Goal: Task Accomplishment & Management: Manage account settings

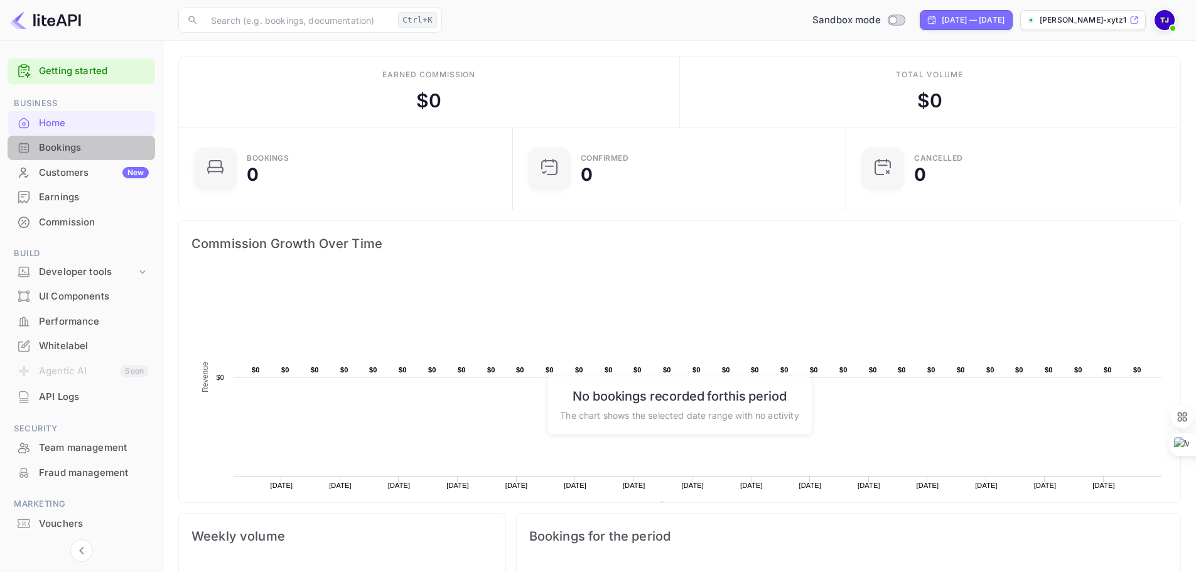
click at [55, 144] on div "Bookings" at bounding box center [94, 148] width 110 height 14
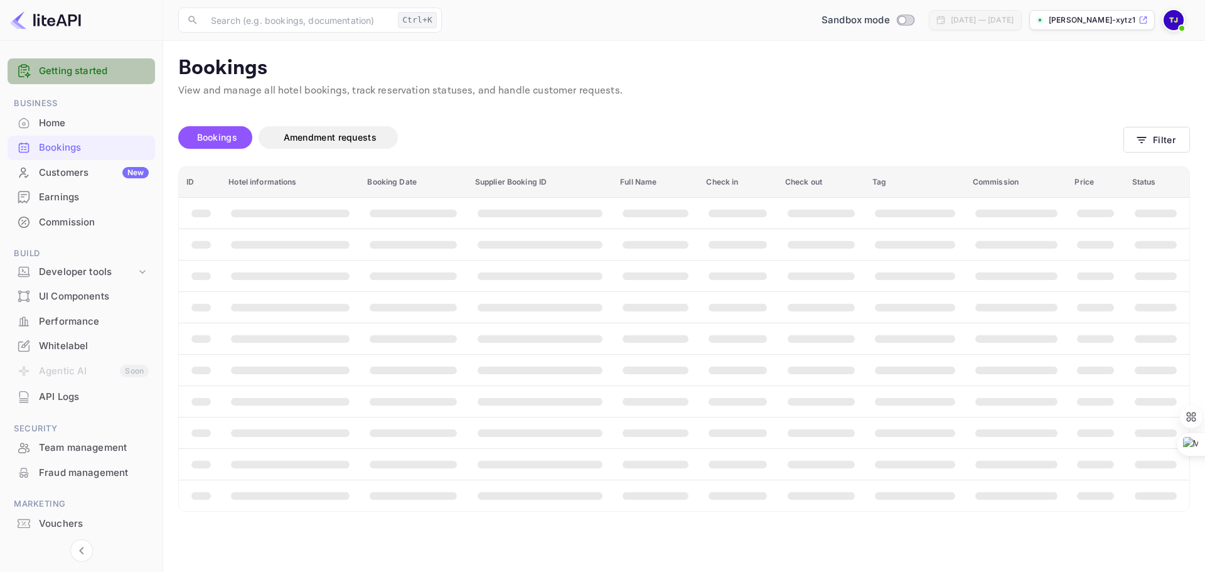
click at [59, 73] on link "Getting started" at bounding box center [94, 71] width 110 height 14
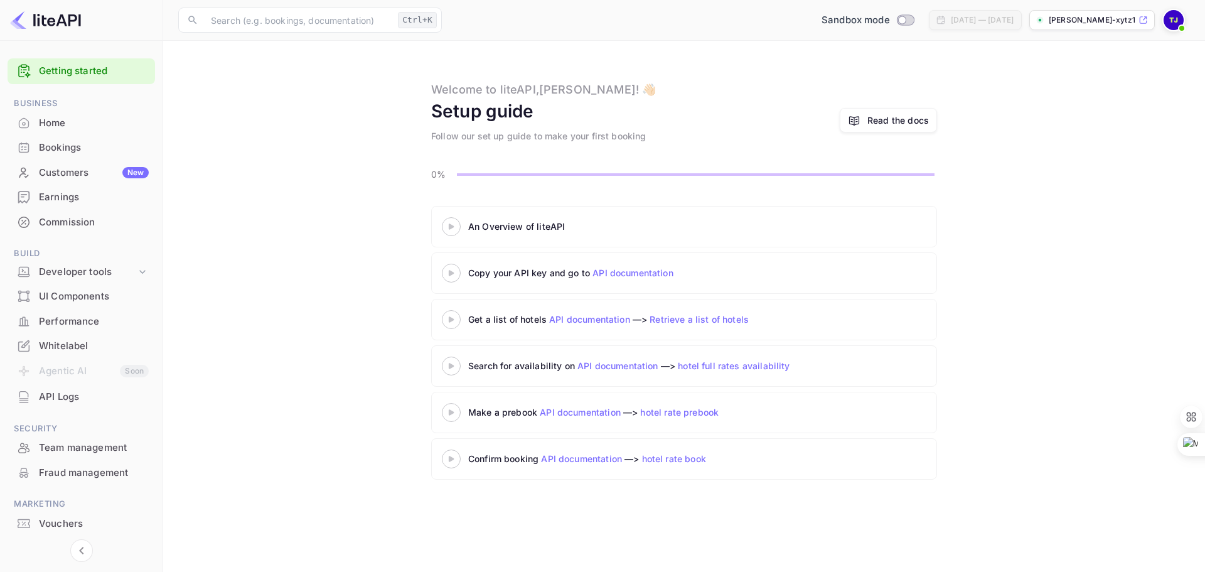
click at [457, 228] on icon at bounding box center [451, 226] width 44 height 6
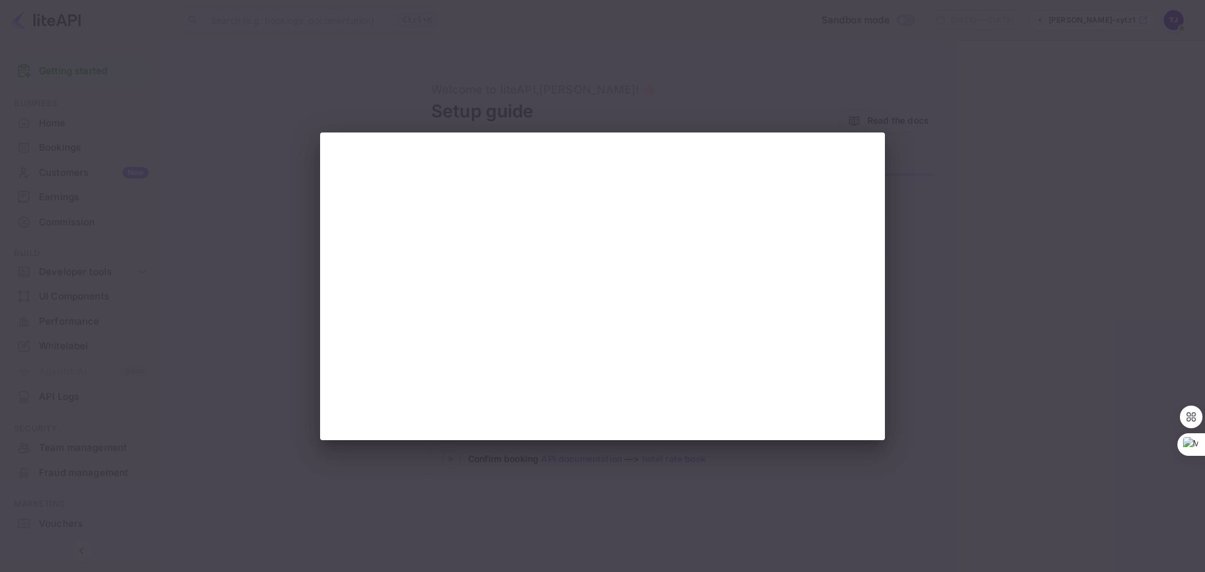
click at [903, 187] on div at bounding box center [602, 286] width 1205 height 572
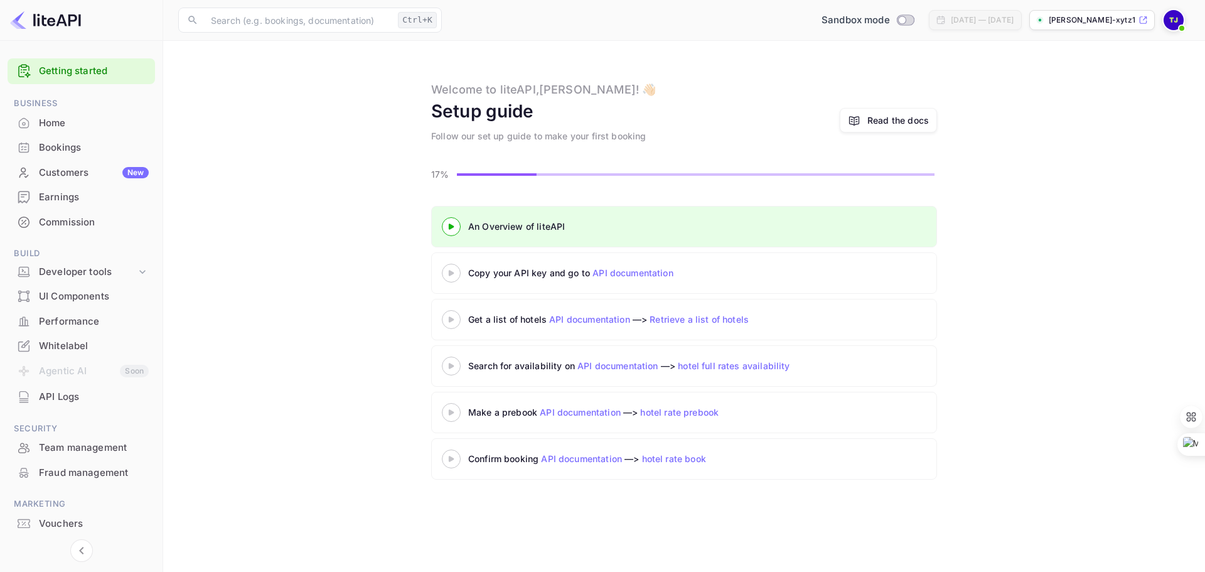
click at [869, 120] on div "Read the docs" at bounding box center [898, 120] width 62 height 13
click at [63, 122] on div "Home" at bounding box center [94, 123] width 110 height 14
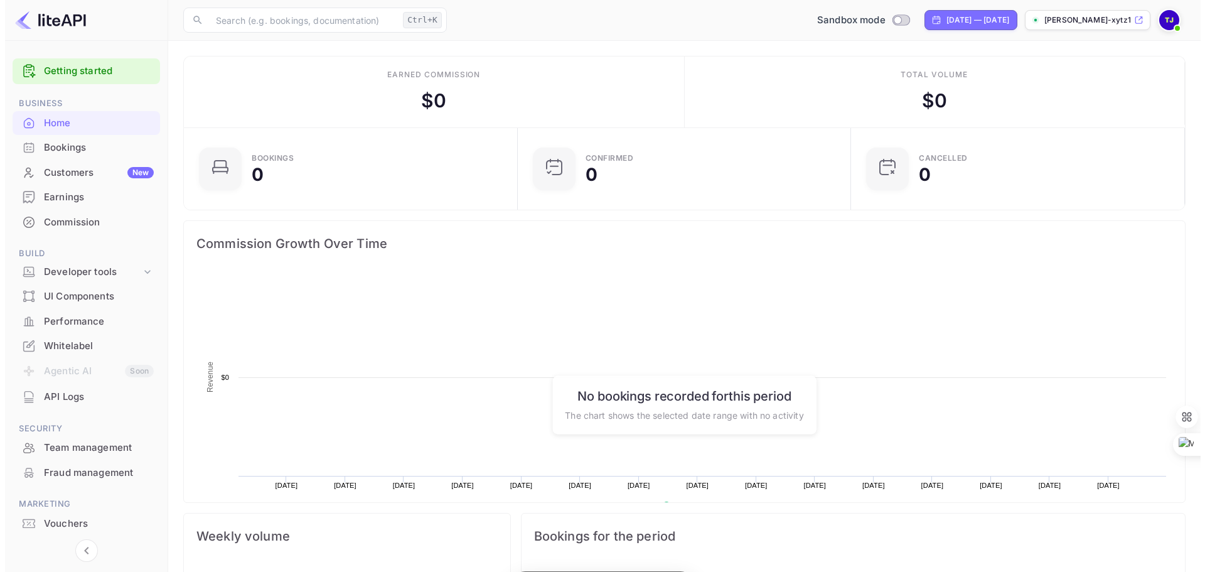
scroll to position [195, 316]
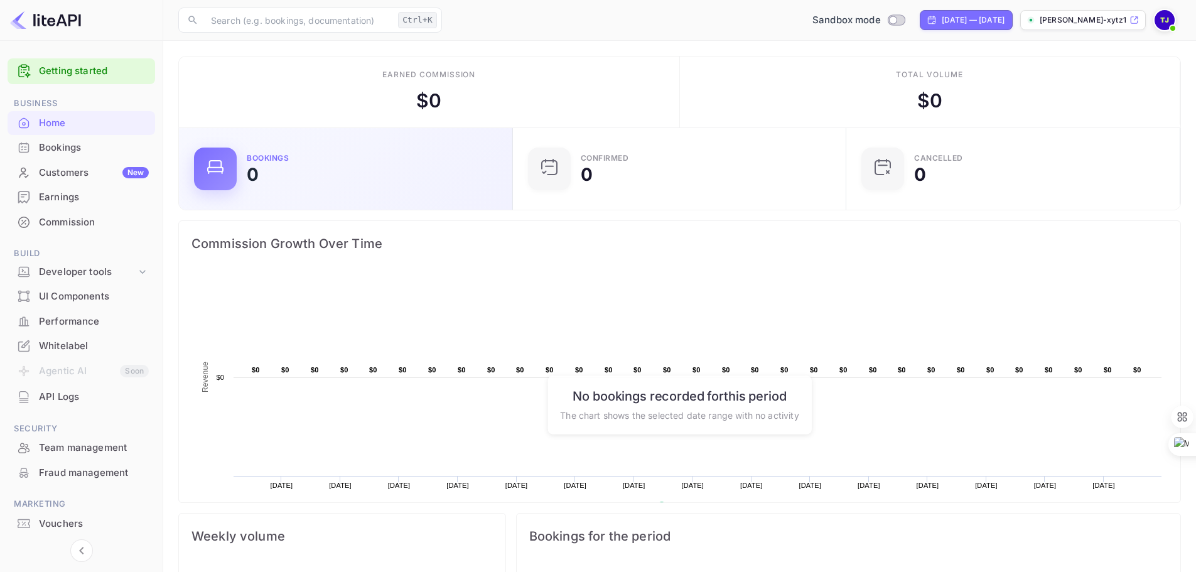
click at [238, 175] on div "Bookings 0" at bounding box center [345, 169] width 303 height 43
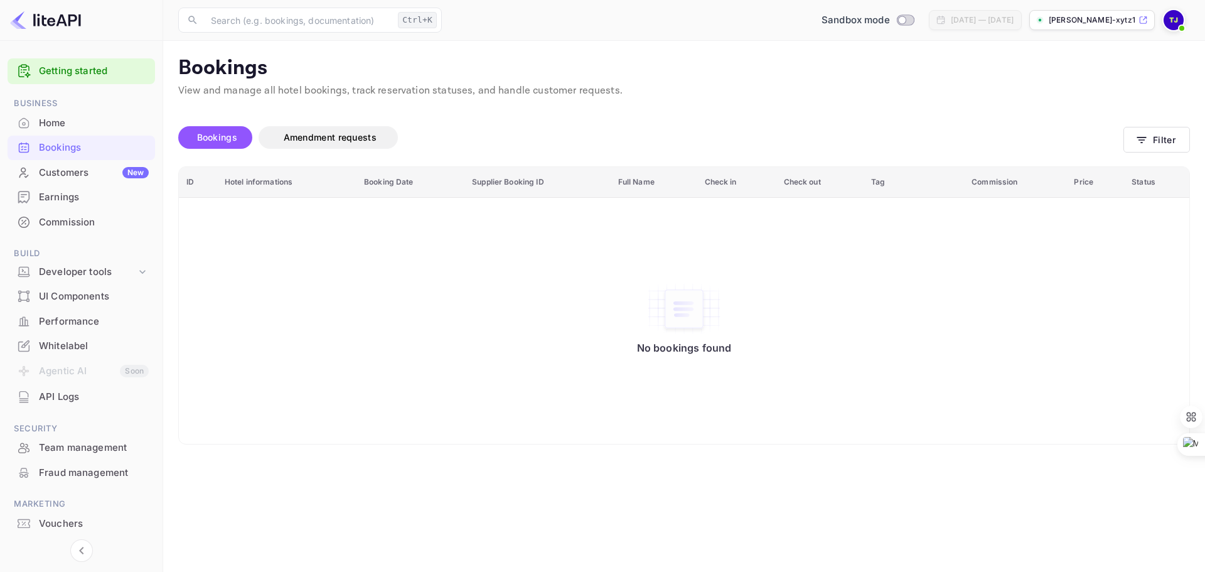
click at [64, 171] on div "Customers New" at bounding box center [94, 173] width 110 height 14
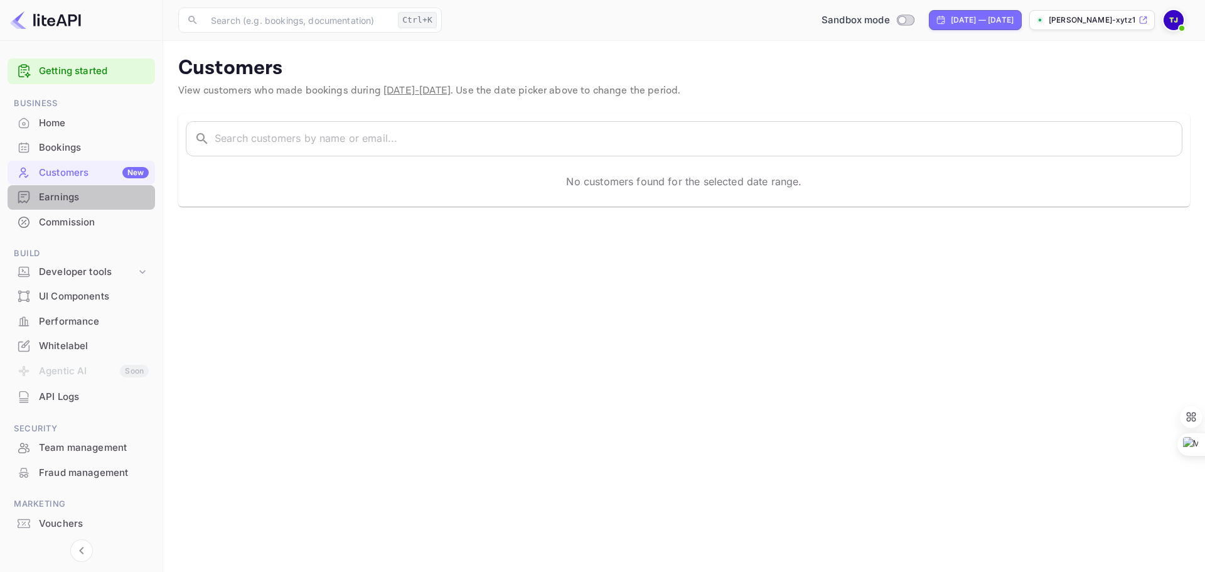
click at [60, 199] on div "Earnings" at bounding box center [94, 197] width 110 height 14
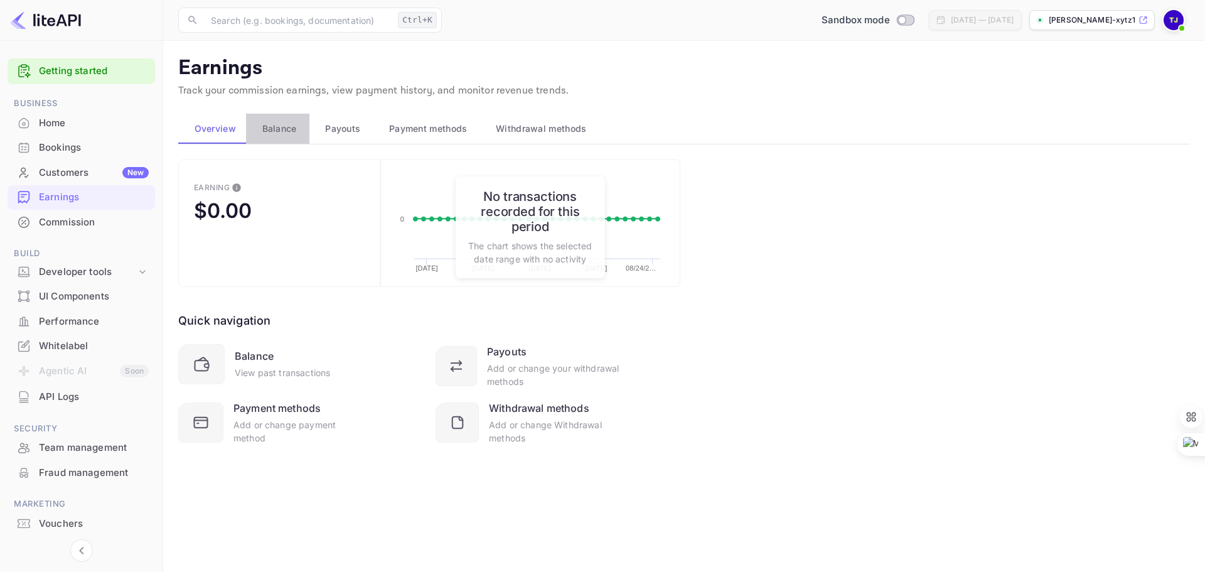
click at [277, 125] on span "Balance" at bounding box center [279, 128] width 35 height 15
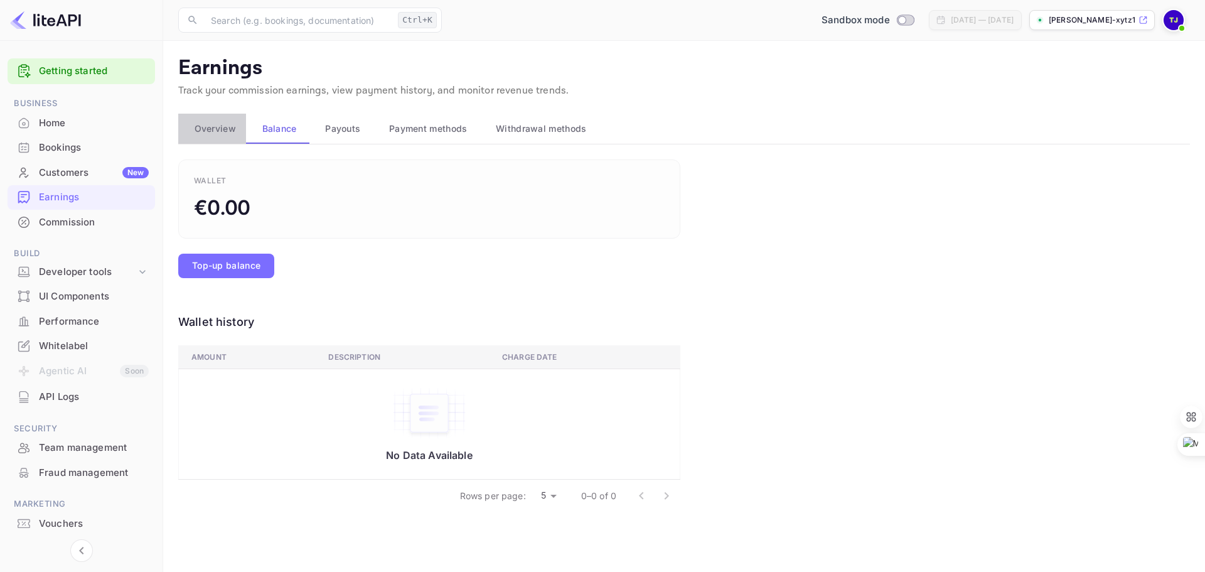
click at [210, 134] on span "Overview" at bounding box center [215, 128] width 41 height 15
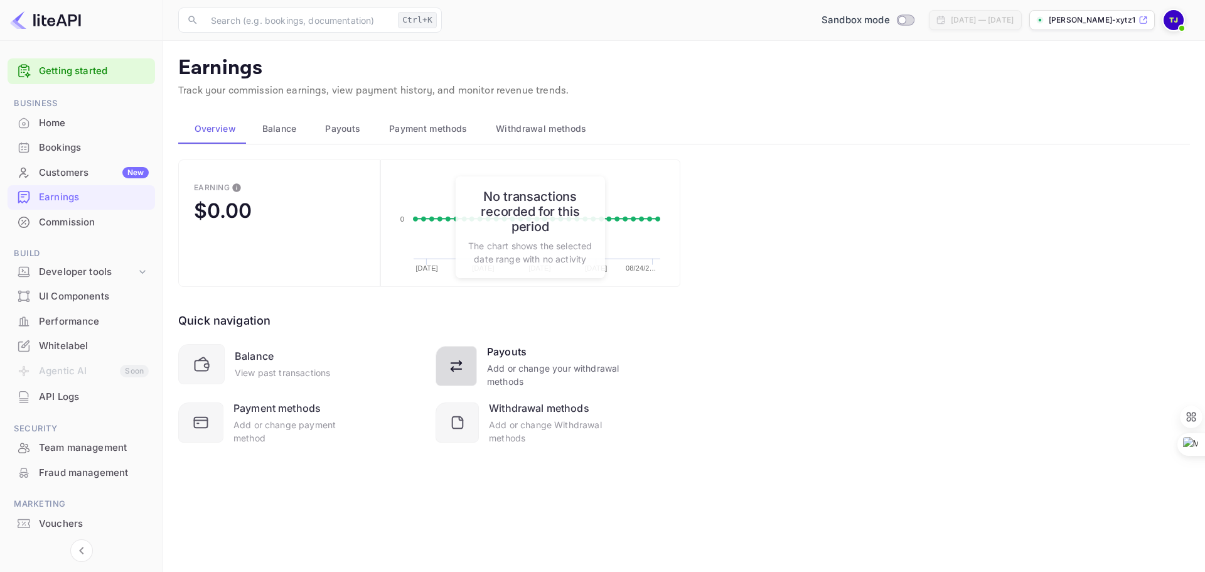
click at [517, 371] on div "Add or change your withdrawal methods" at bounding box center [553, 375] width 133 height 26
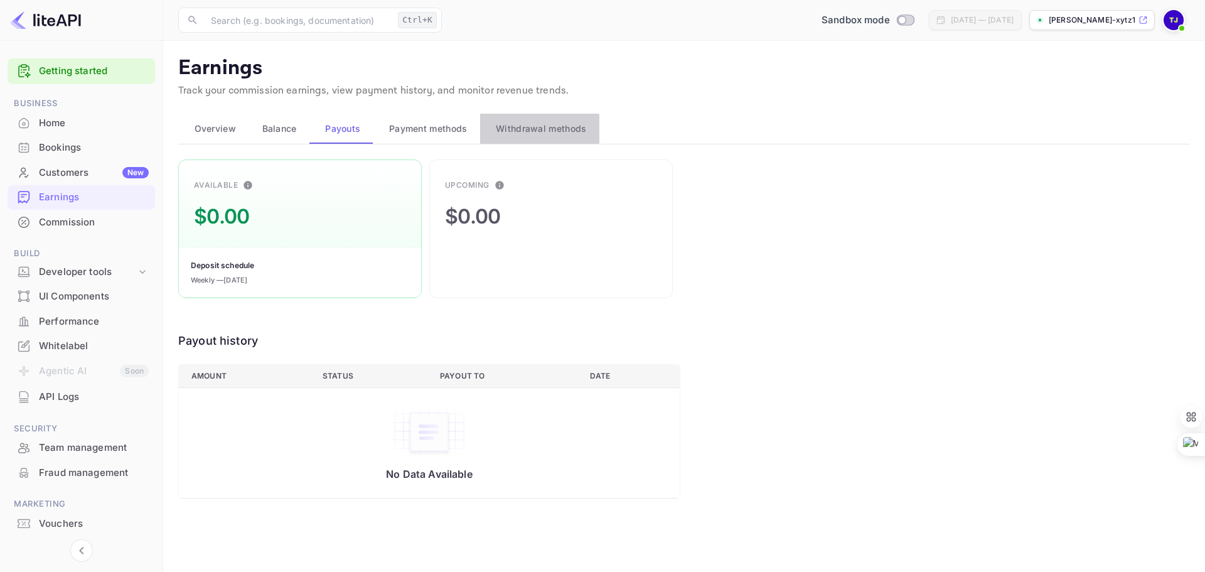
click at [502, 131] on span "Withdrawal methods" at bounding box center [541, 128] width 90 height 15
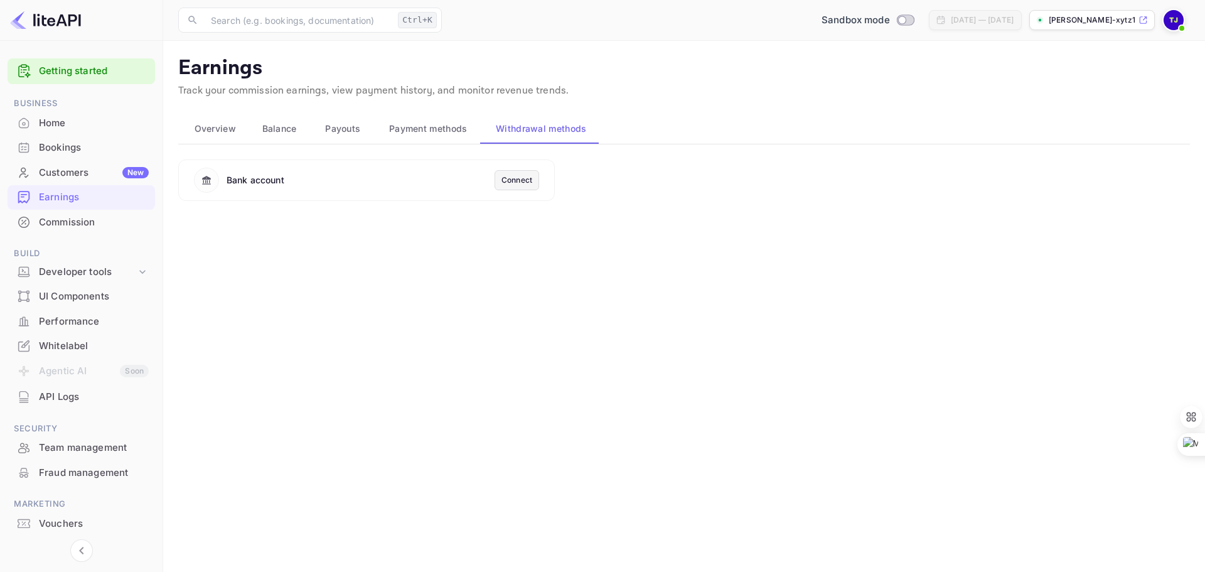
click at [527, 178] on div "Connect" at bounding box center [517, 179] width 31 height 11
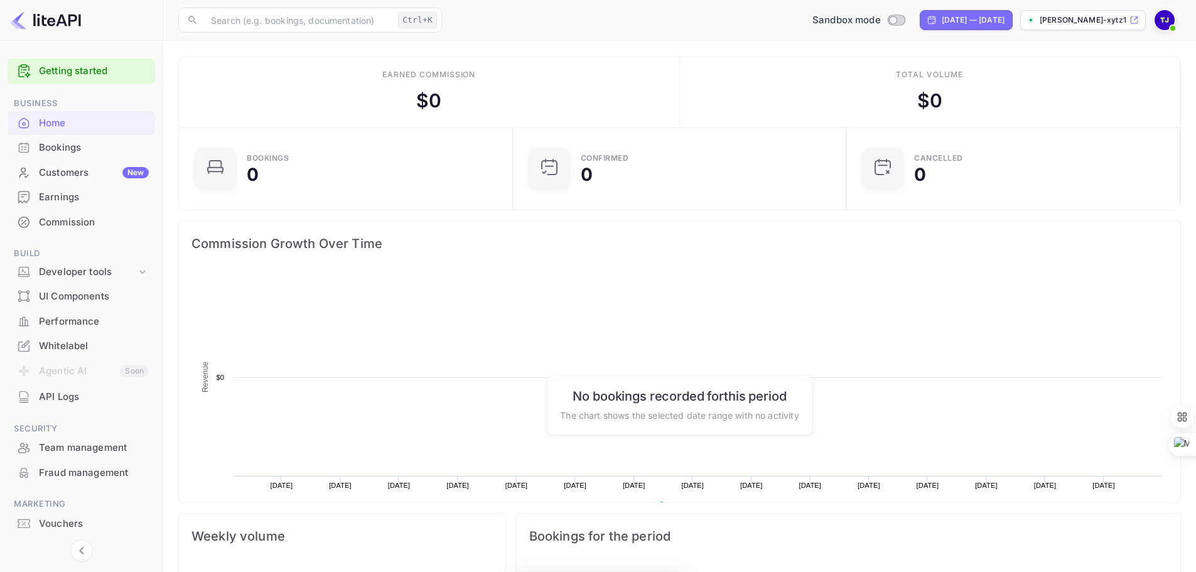
scroll to position [10, 10]
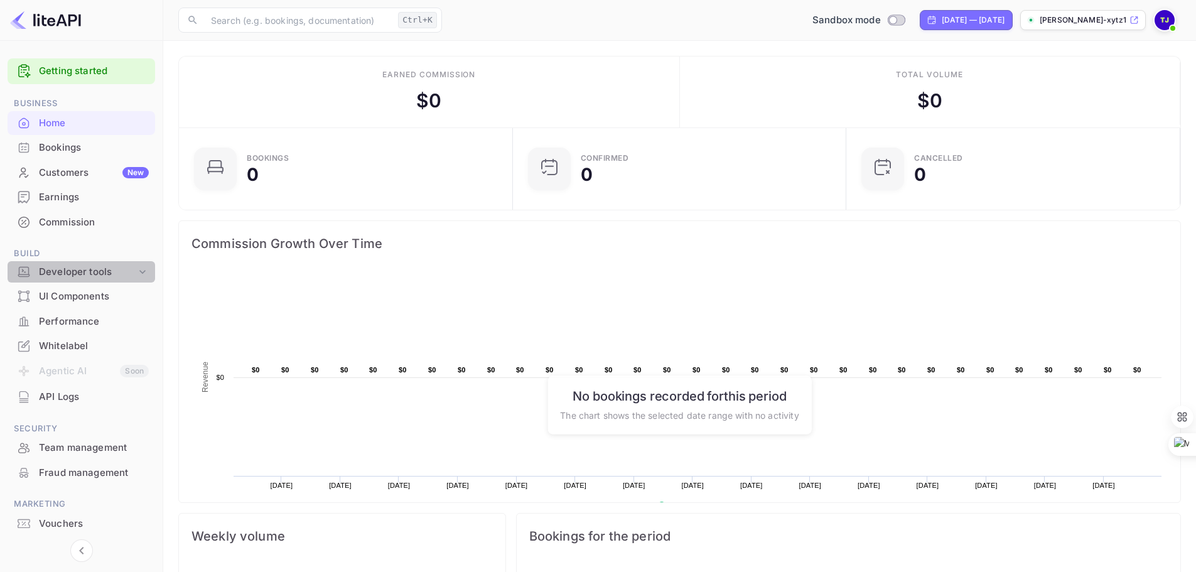
click at [83, 271] on div "Developer tools" at bounding box center [87, 272] width 97 height 14
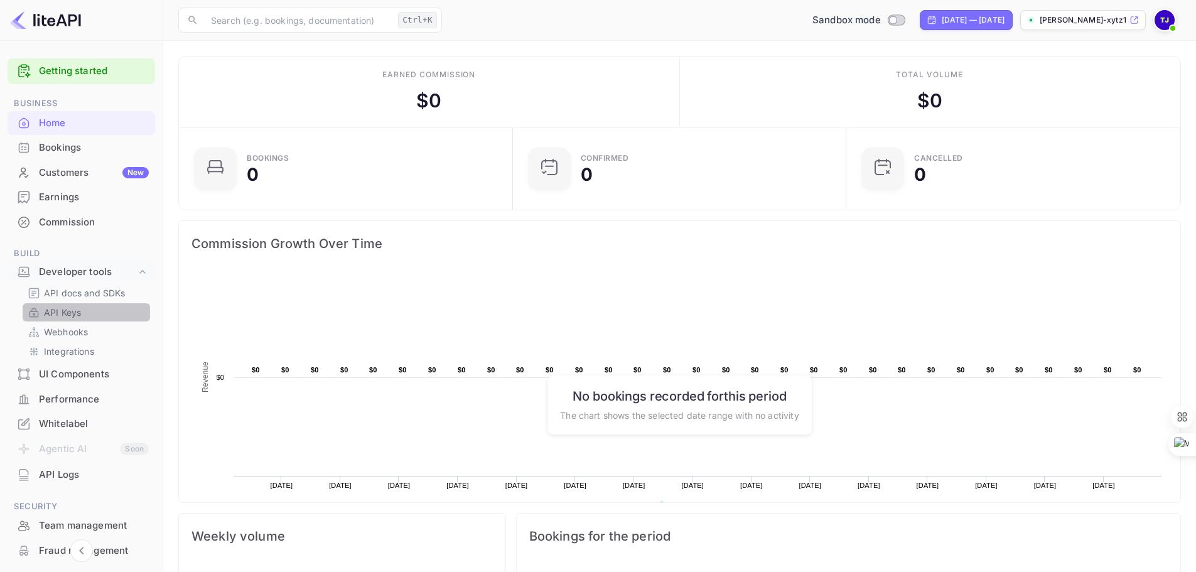
click at [67, 309] on p "API Keys" at bounding box center [62, 312] width 37 height 13
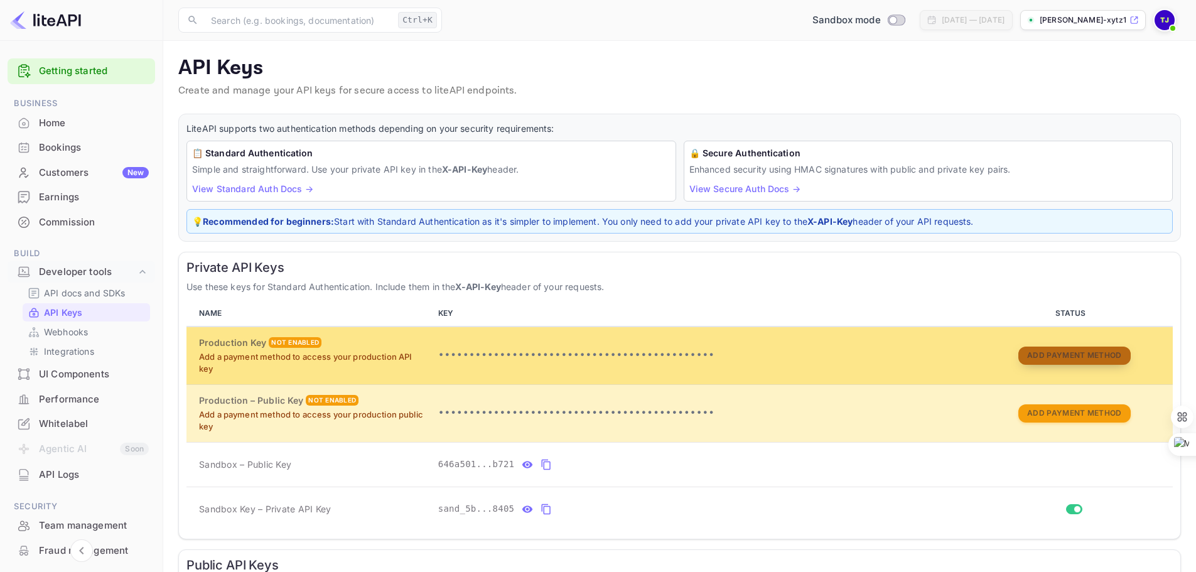
click at [1069, 361] on button "Add Payment Method" at bounding box center [1074, 355] width 112 height 18
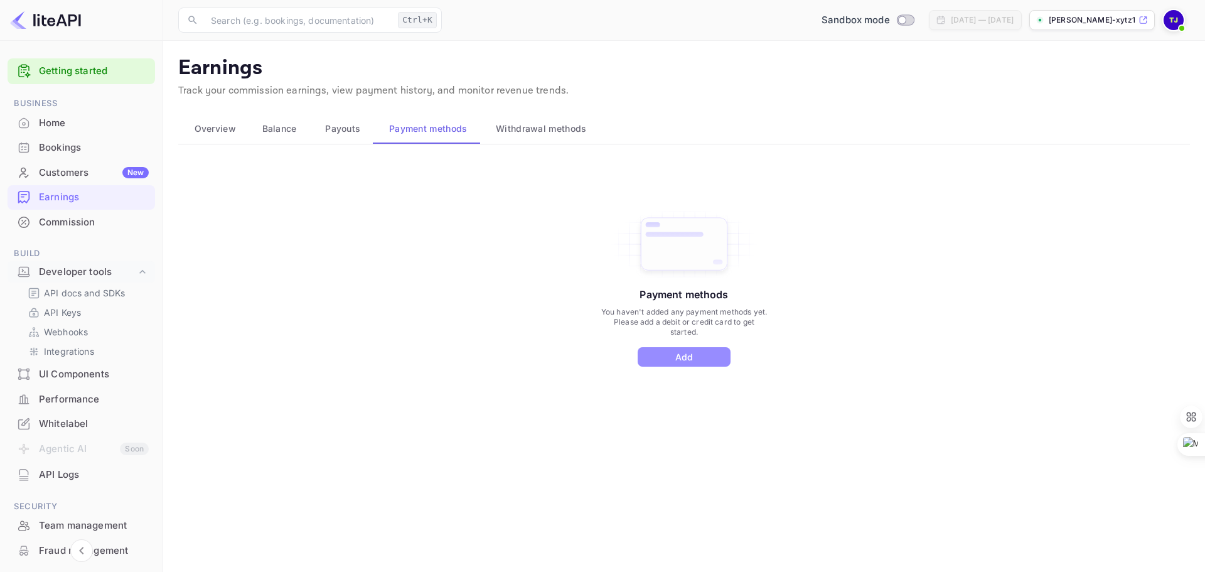
click at [682, 365] on button "Add" at bounding box center [684, 356] width 93 height 19
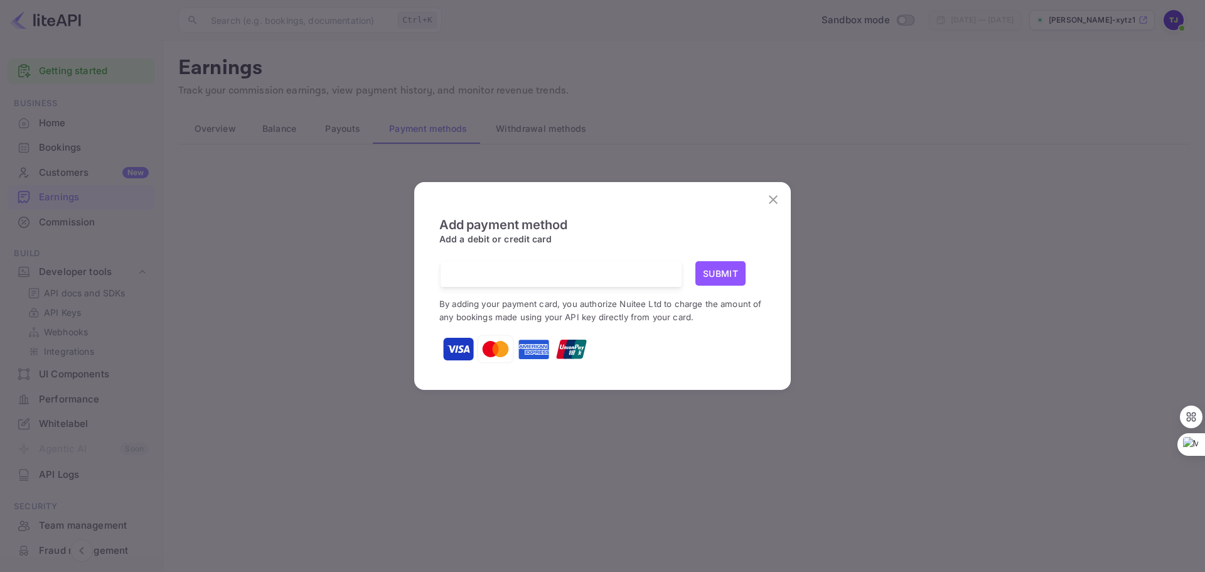
click at [552, 282] on div at bounding box center [566, 274] width 232 height 26
click at [625, 281] on div at bounding box center [566, 274] width 232 height 26
click at [728, 267] on button "Submit" at bounding box center [720, 273] width 50 height 24
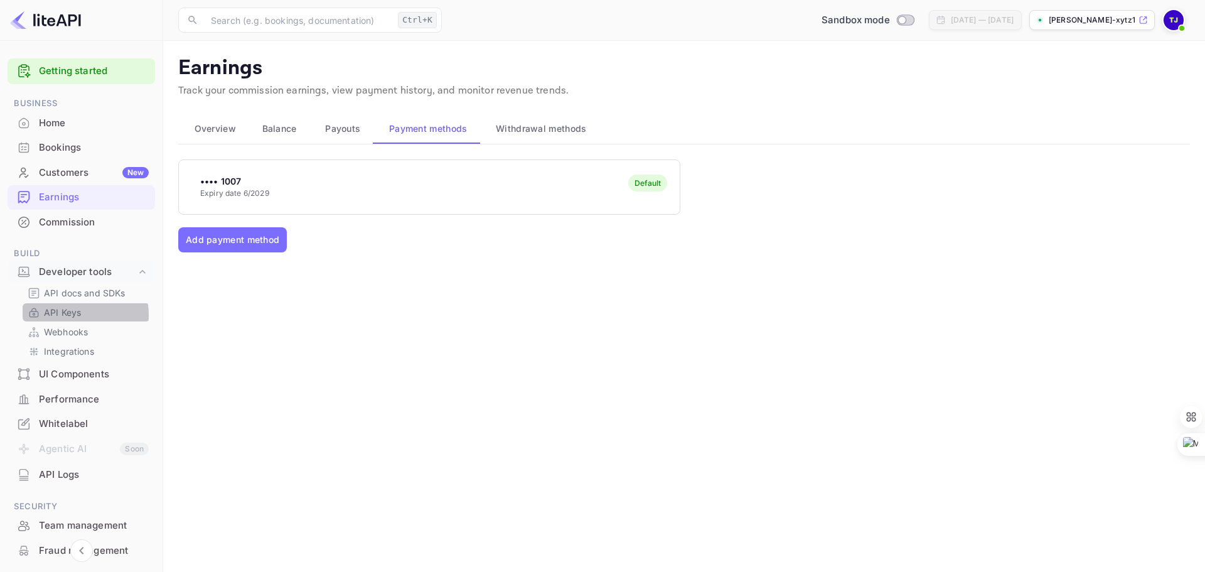
click at [71, 314] on p "API Keys" at bounding box center [62, 312] width 37 height 13
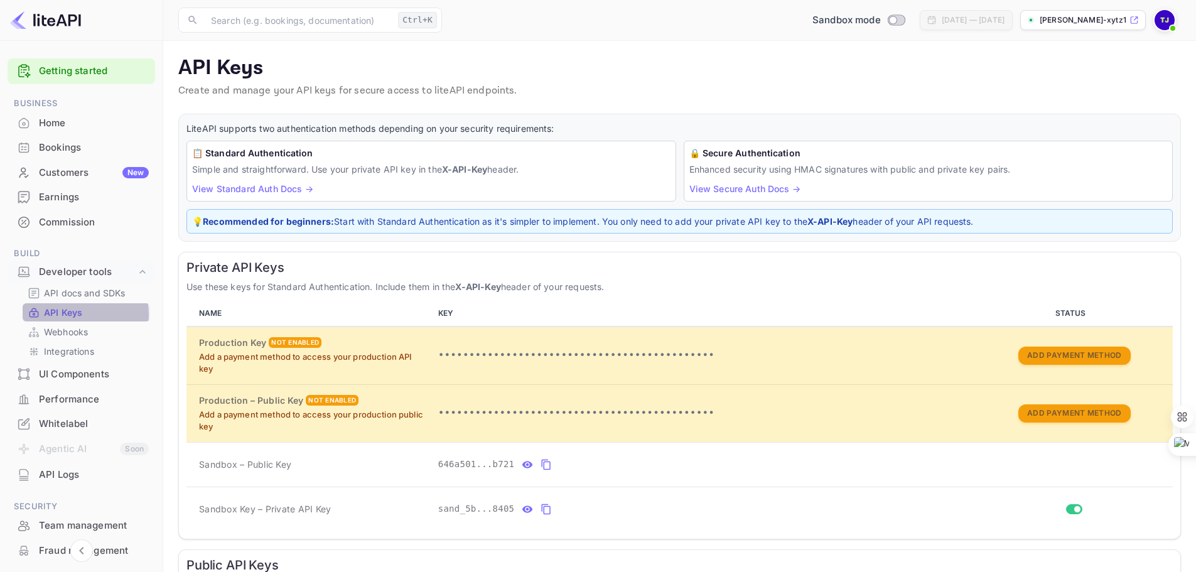
click at [71, 314] on p "API Keys" at bounding box center [63, 312] width 38 height 13
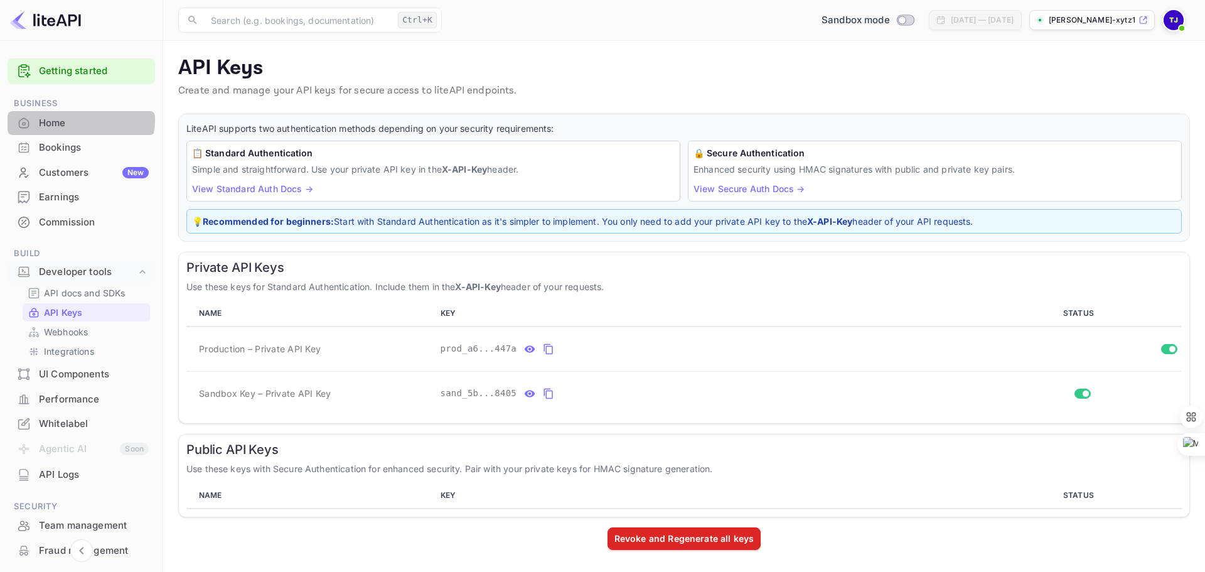
click at [73, 119] on div "Home" at bounding box center [94, 123] width 110 height 14
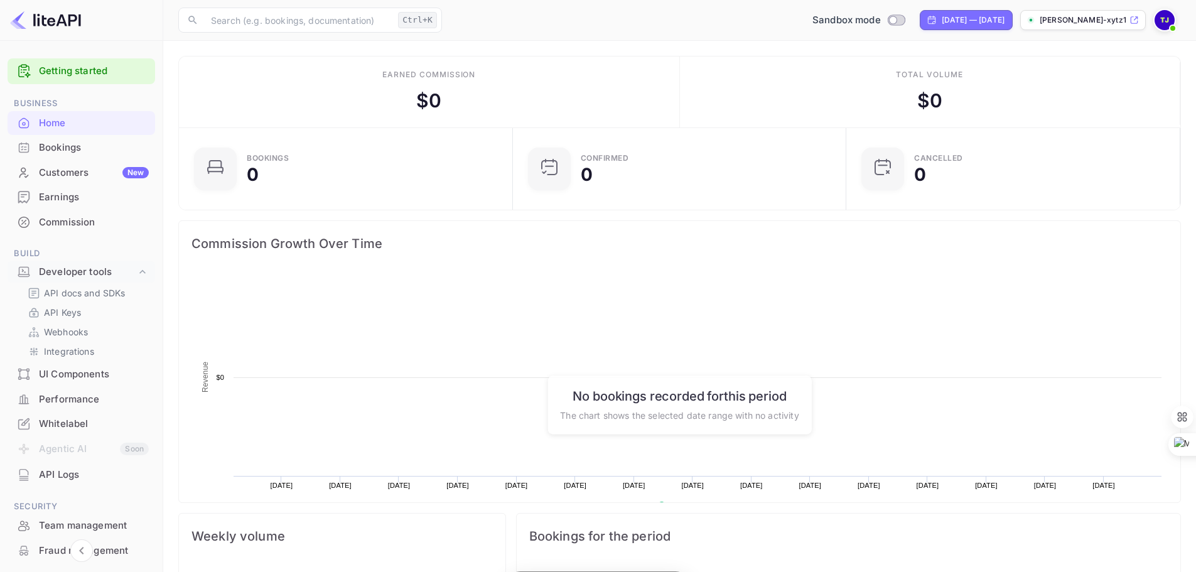
scroll to position [195, 316]
click at [1167, 21] on img at bounding box center [1164, 20] width 20 height 20
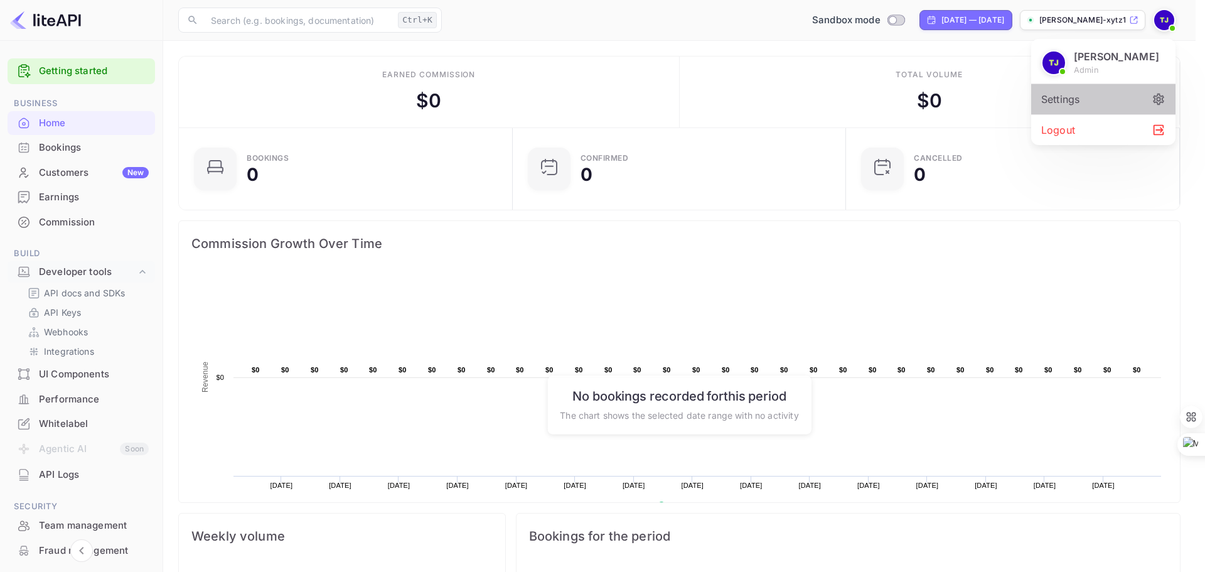
click at [1067, 91] on div "Settings" at bounding box center [1103, 99] width 144 height 30
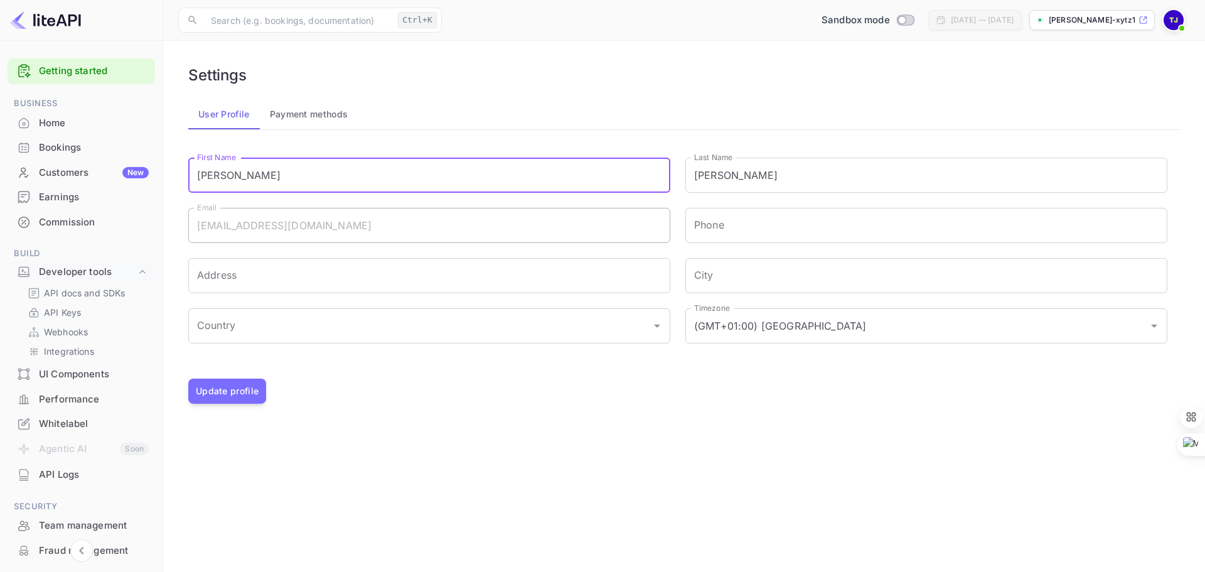
drag, startPoint x: 264, startPoint y: 183, endPoint x: 188, endPoint y: 178, distance: 76.1
click at [188, 178] on div "First Name Trevor First Name" at bounding box center [421, 167] width 497 height 50
type input "Budget Travel"
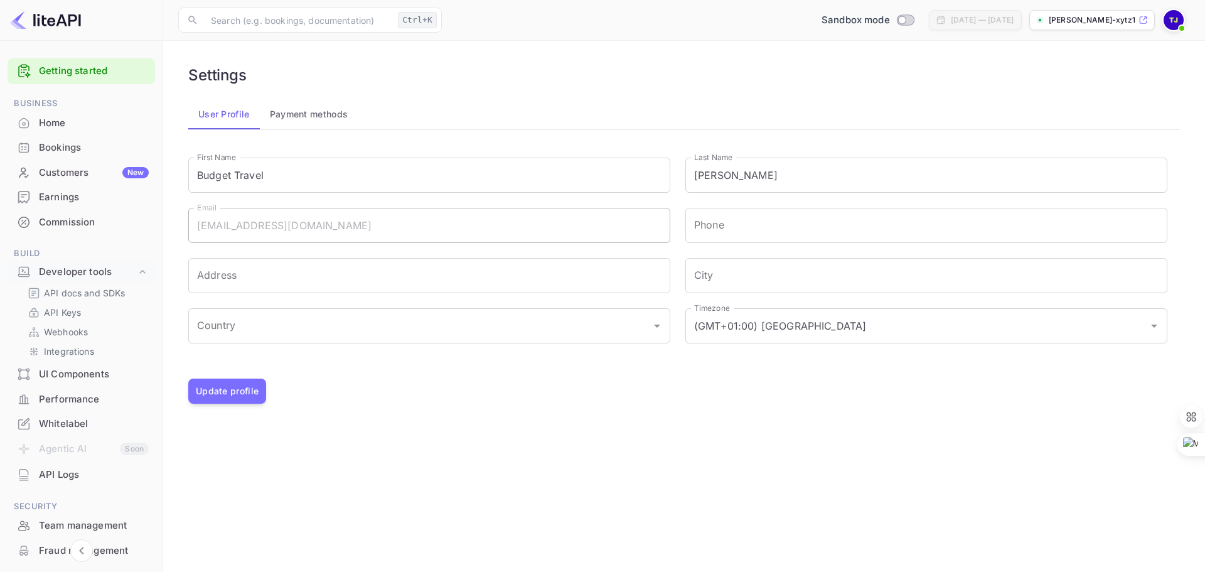
click at [756, 156] on div "Last Name James Last Name" at bounding box center [918, 167] width 497 height 50
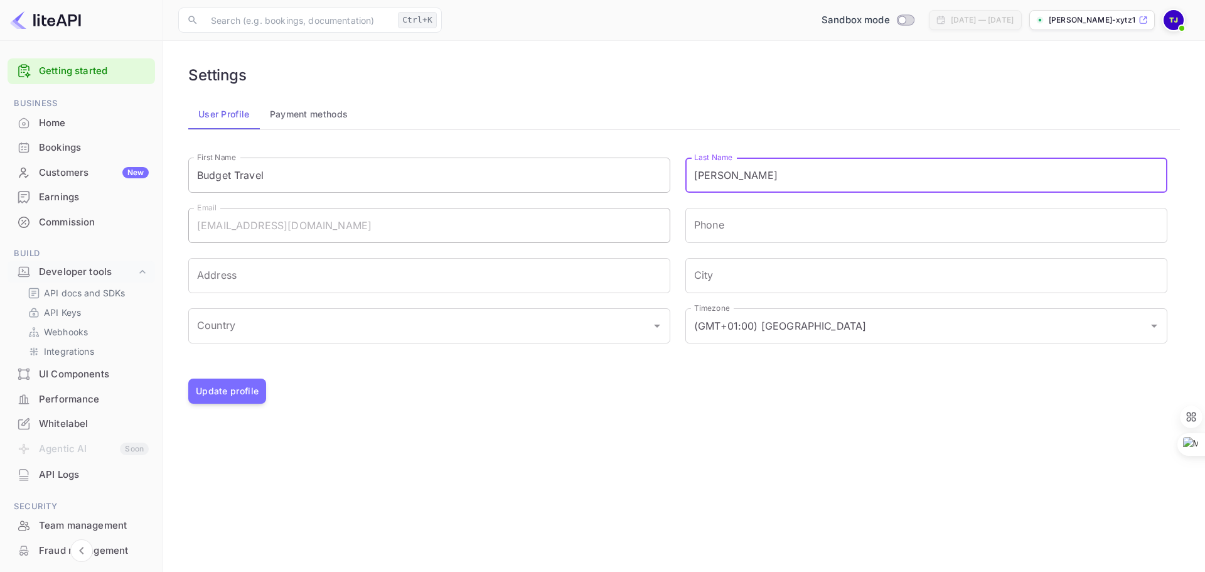
drag, startPoint x: 751, startPoint y: 168, endPoint x: 604, endPoint y: 173, distance: 147.0
click at [604, 173] on div "First Name Budget Travel First Name Last Name James Last Name Email info@budget…" at bounding box center [670, 253] width 994 height 223
type input "Babes"
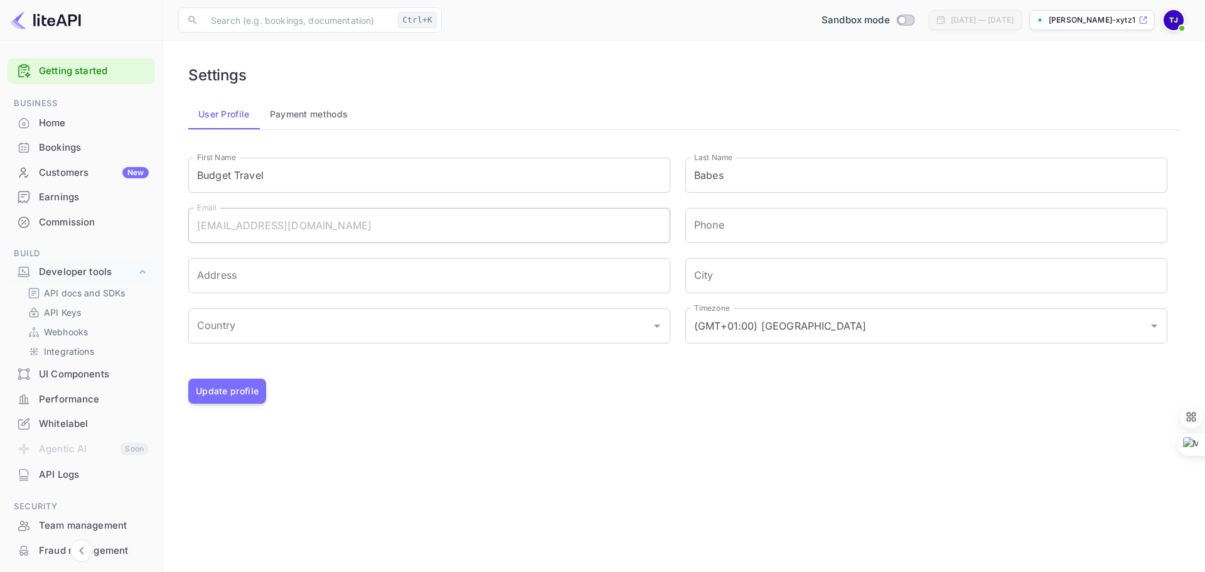
click at [677, 384] on div "Update profile" at bounding box center [684, 390] width 992 height 25
click at [252, 386] on button "Update profile" at bounding box center [227, 390] width 78 height 25
click at [77, 417] on div "Whitelabel" at bounding box center [94, 424] width 110 height 14
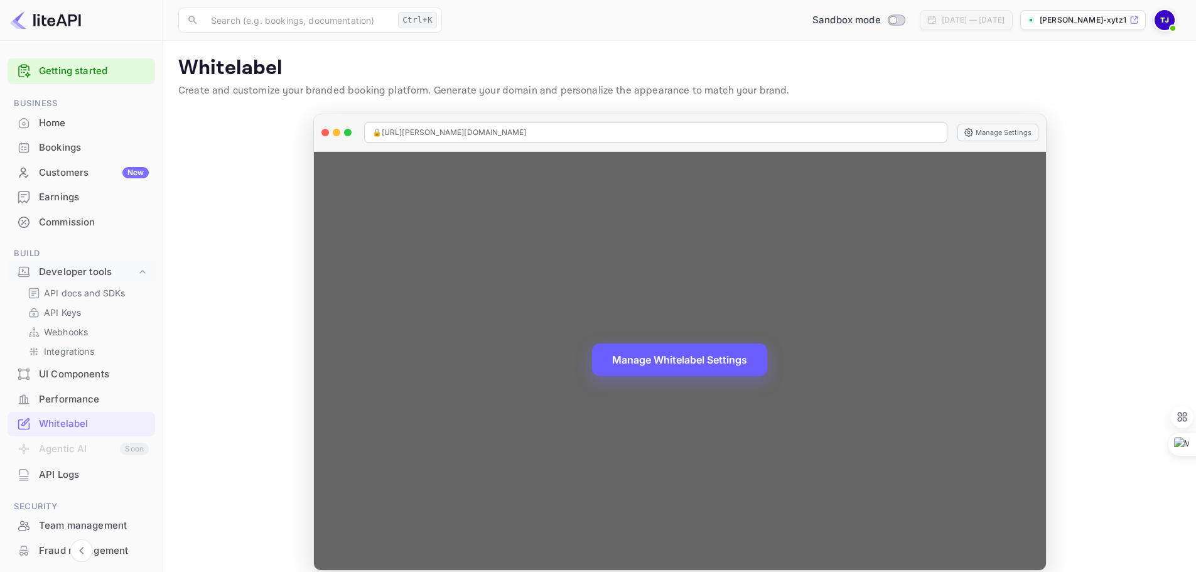
click at [692, 355] on button "Manage Whitelabel Settings" at bounding box center [679, 359] width 175 height 33
